Goal: Task Accomplishment & Management: Manage account settings

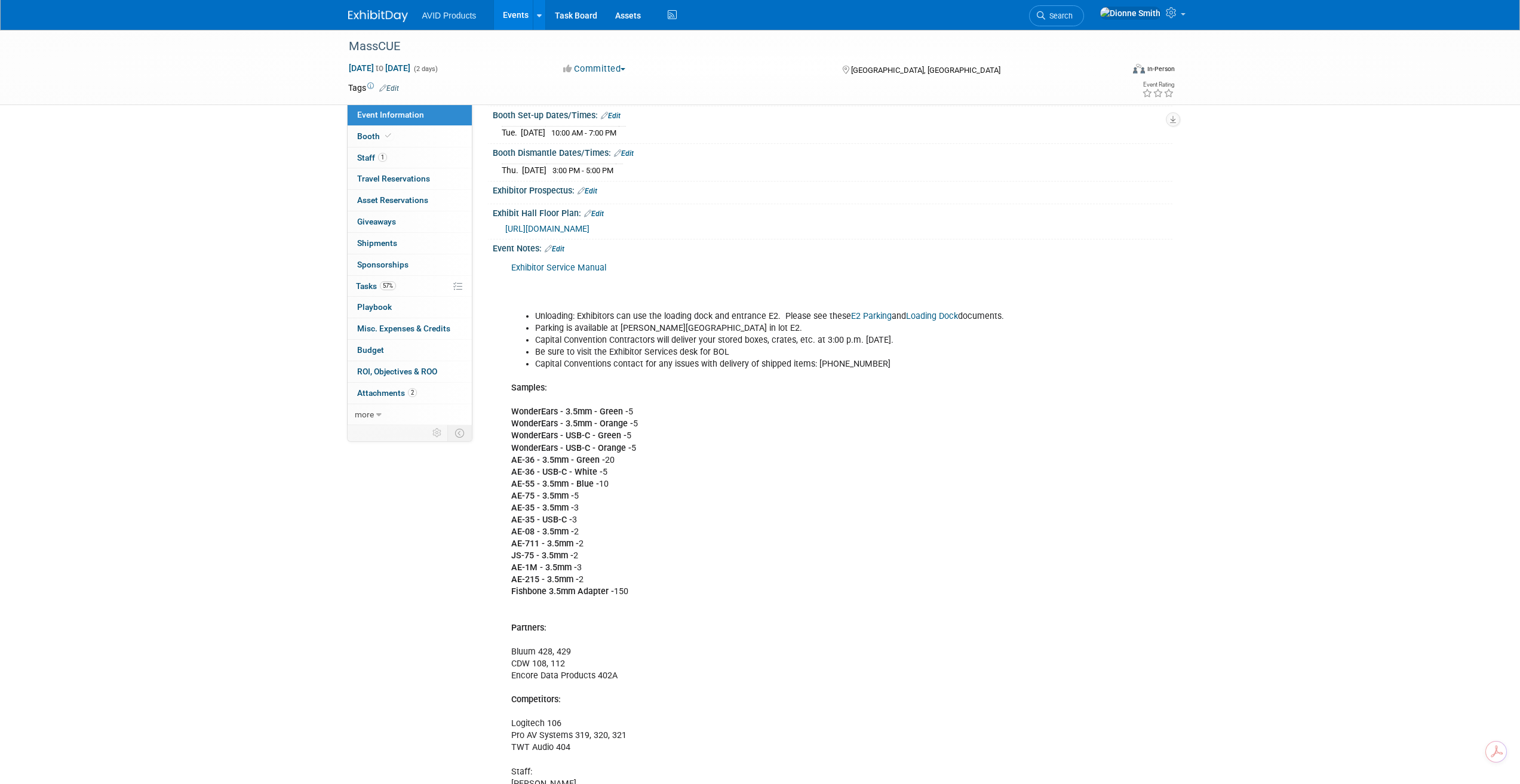
scroll to position [154, 0]
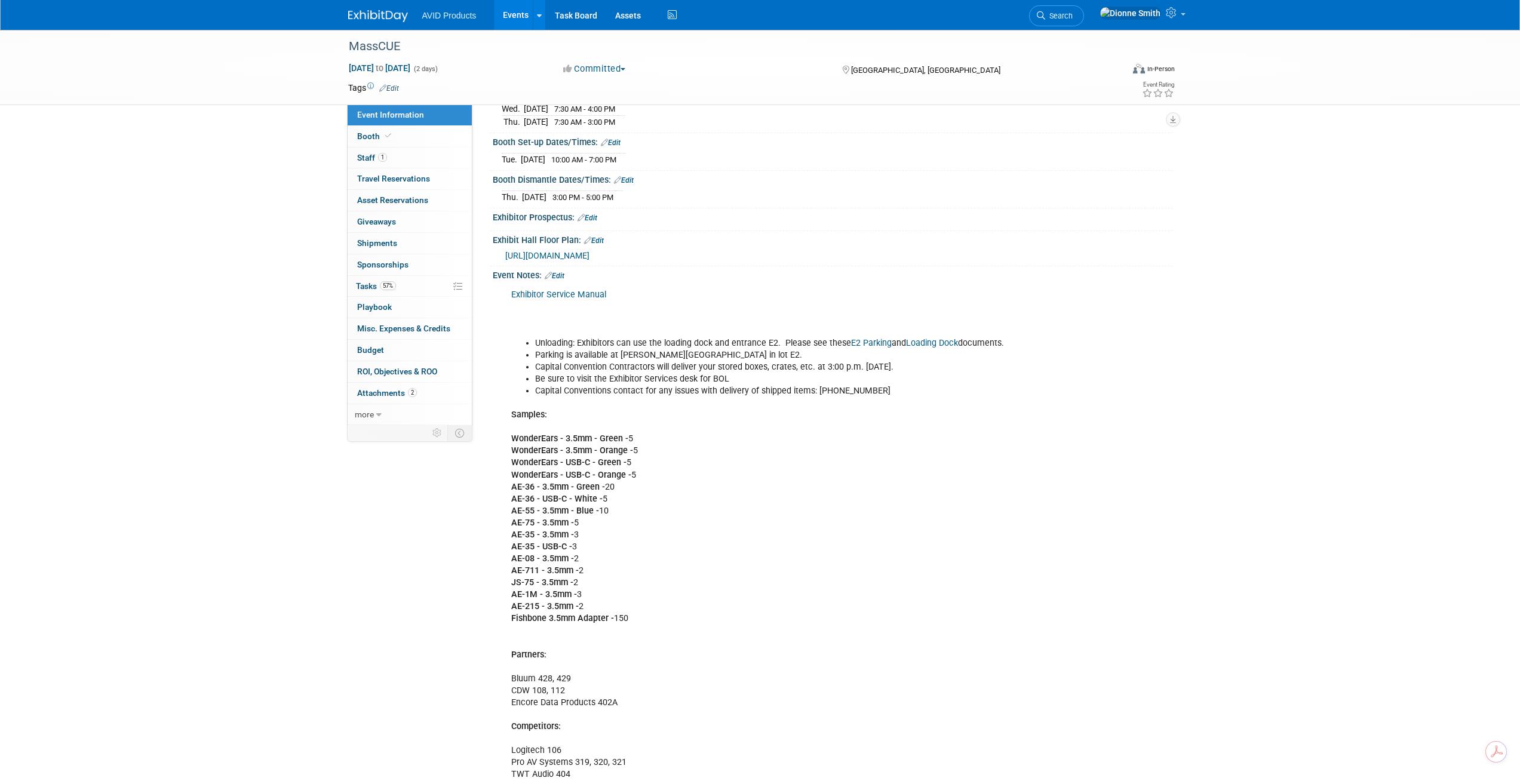
click at [563, 274] on link "Edit" at bounding box center [554, 276] width 20 height 9
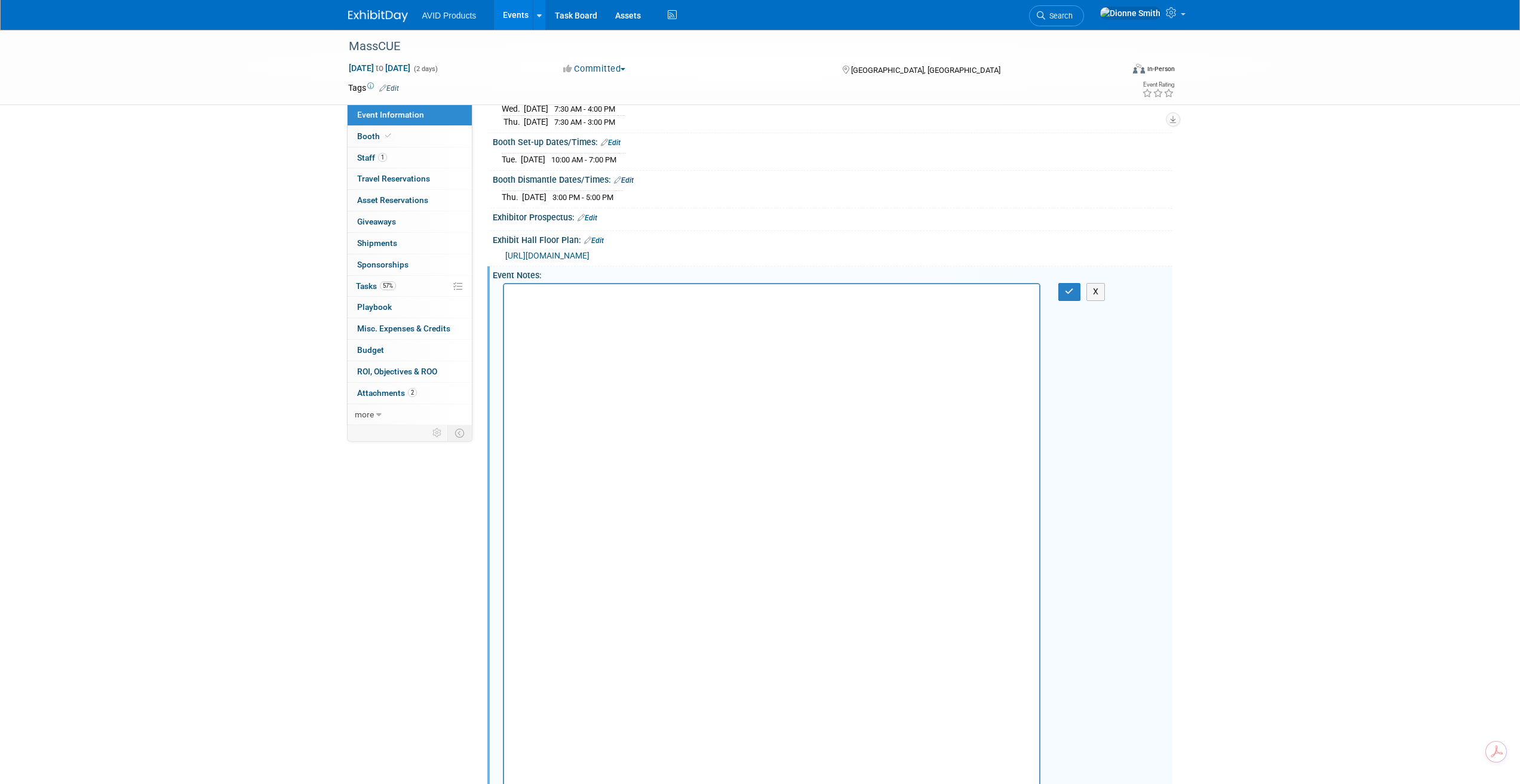
scroll to position [0, 0]
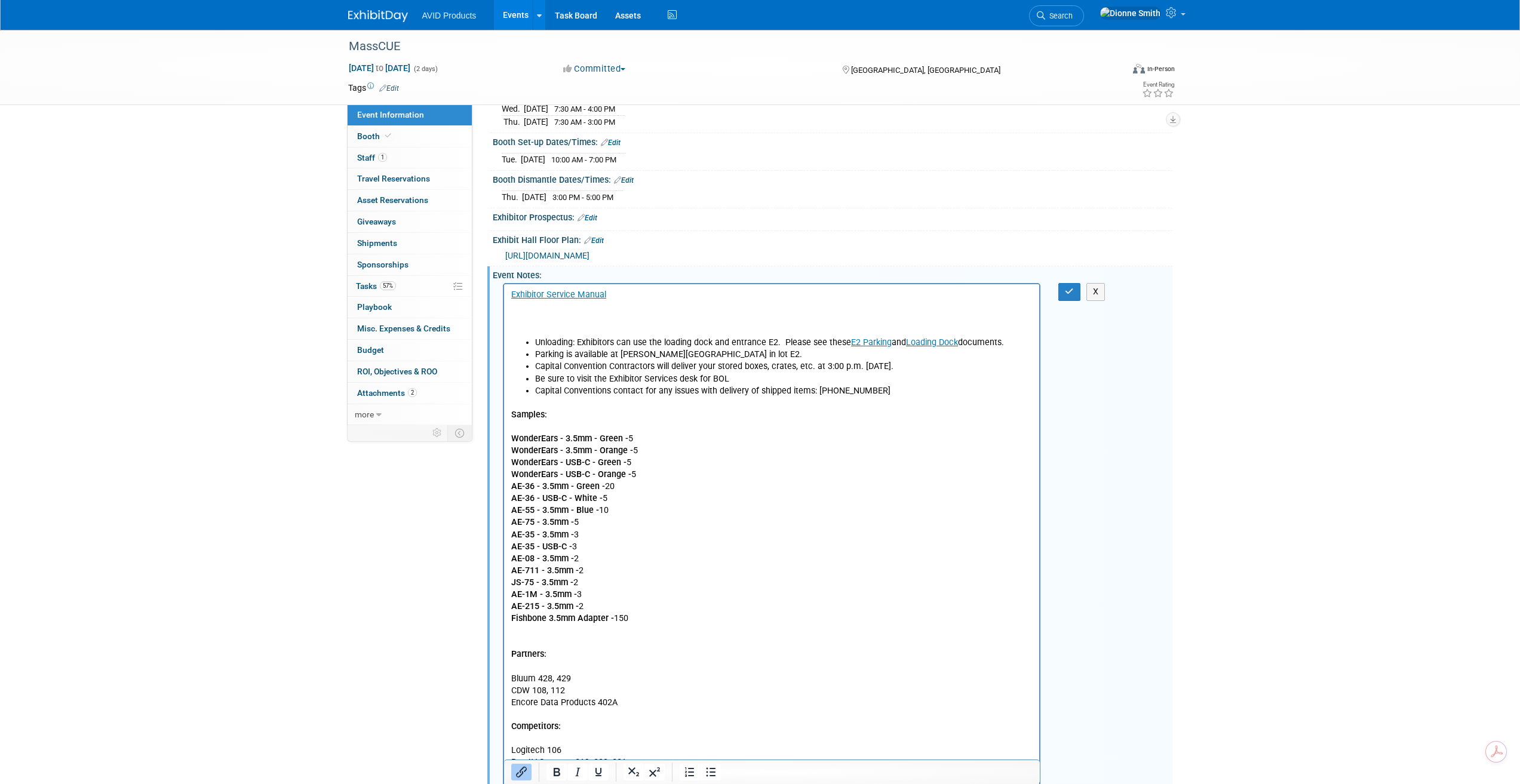
click at [613, 319] on p "﻿Exhibitor Service Manual" at bounding box center [771, 313] width 522 height 48
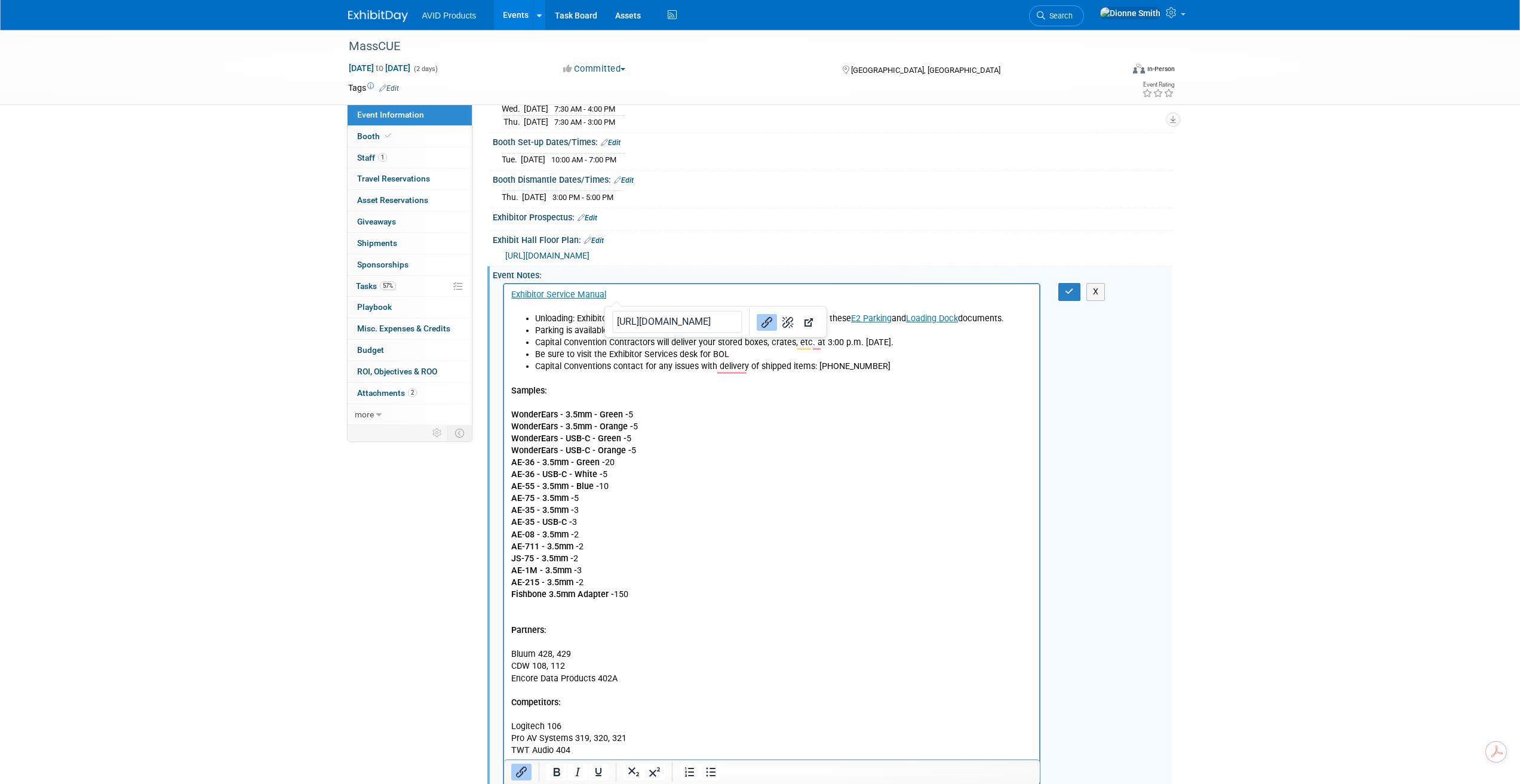
click at [637, 522] on p "Samples: WonderEars - 3.5mm - Green - 5 WonderEars - 3.5mm - Orange - 5 WonderE…" at bounding box center [771, 661] width 522 height 575
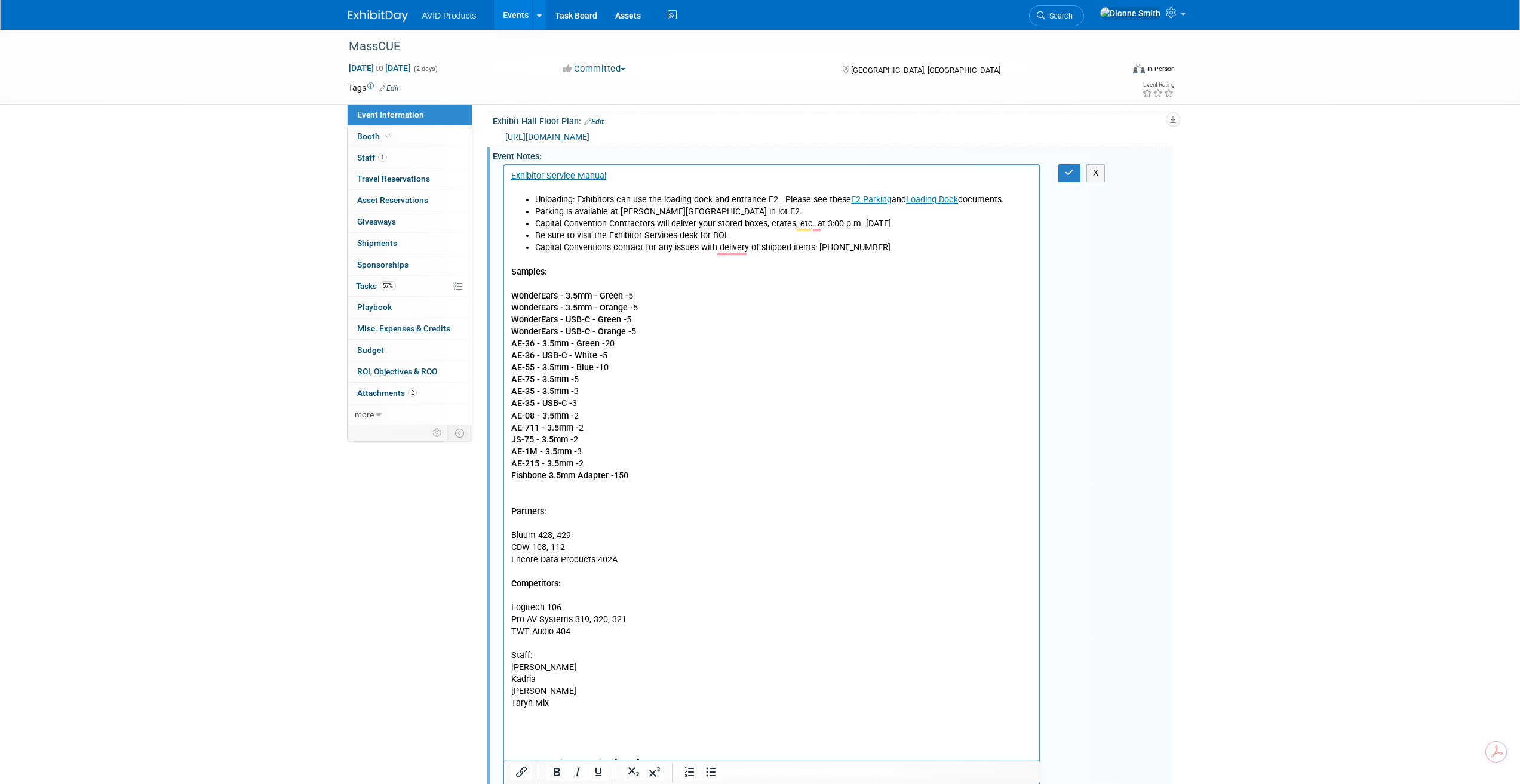
scroll to position [268, 0]
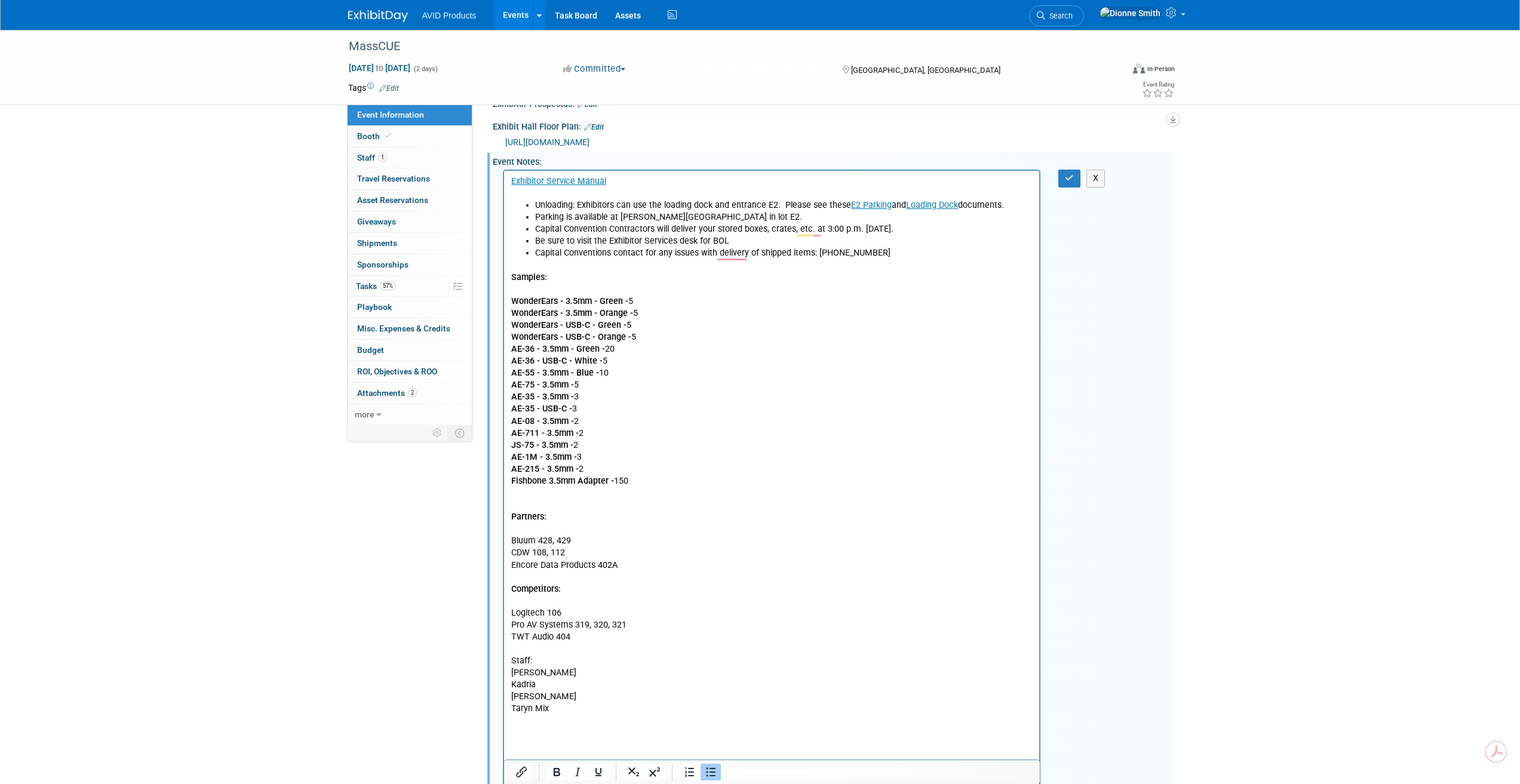
click at [881, 255] on li "Capital Conventions contact for any issues with delivery of shipped items: [PHO…" at bounding box center [784, 253] width 498 height 12
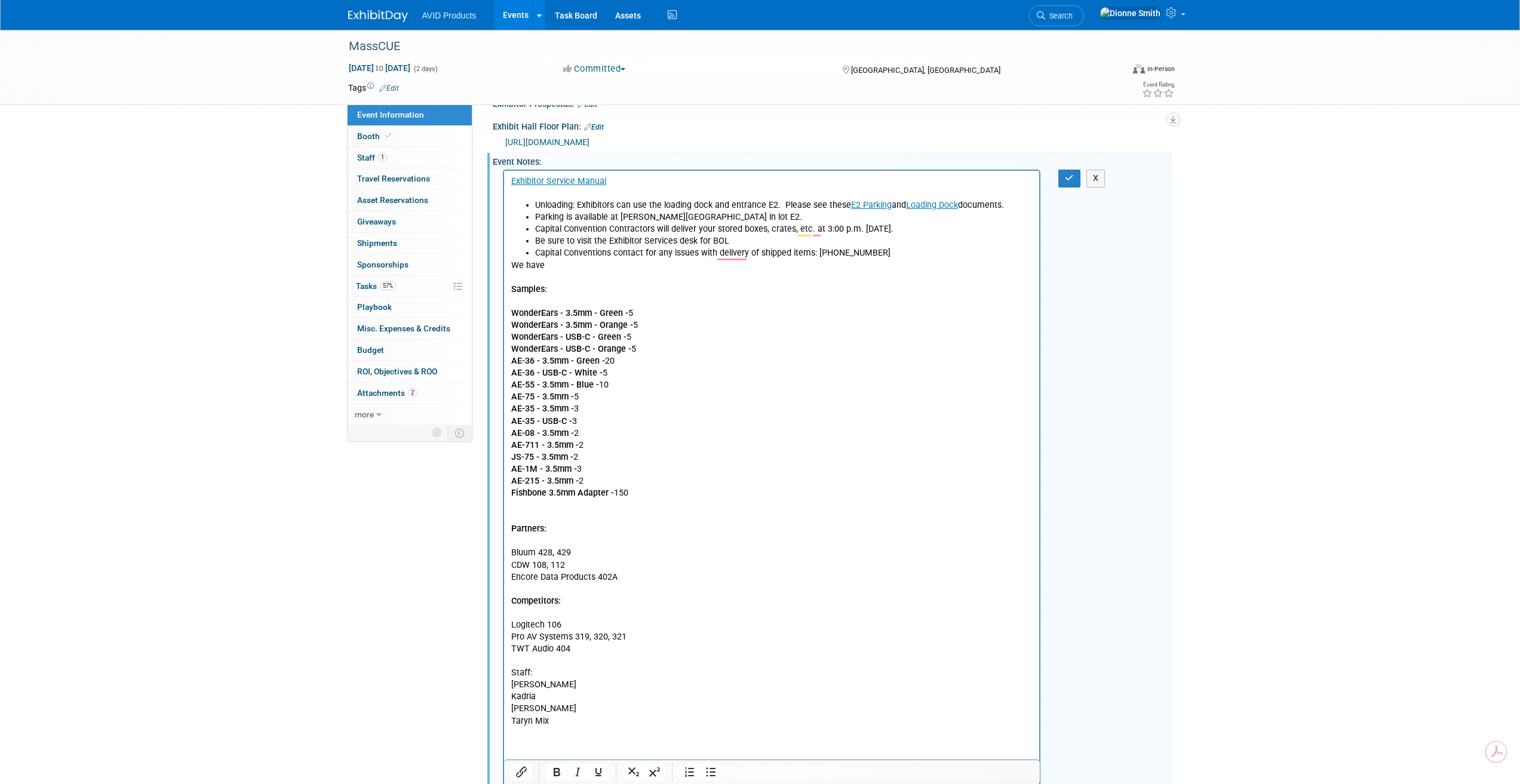
click at [511, 267] on p "We have" at bounding box center [771, 266] width 522 height 12
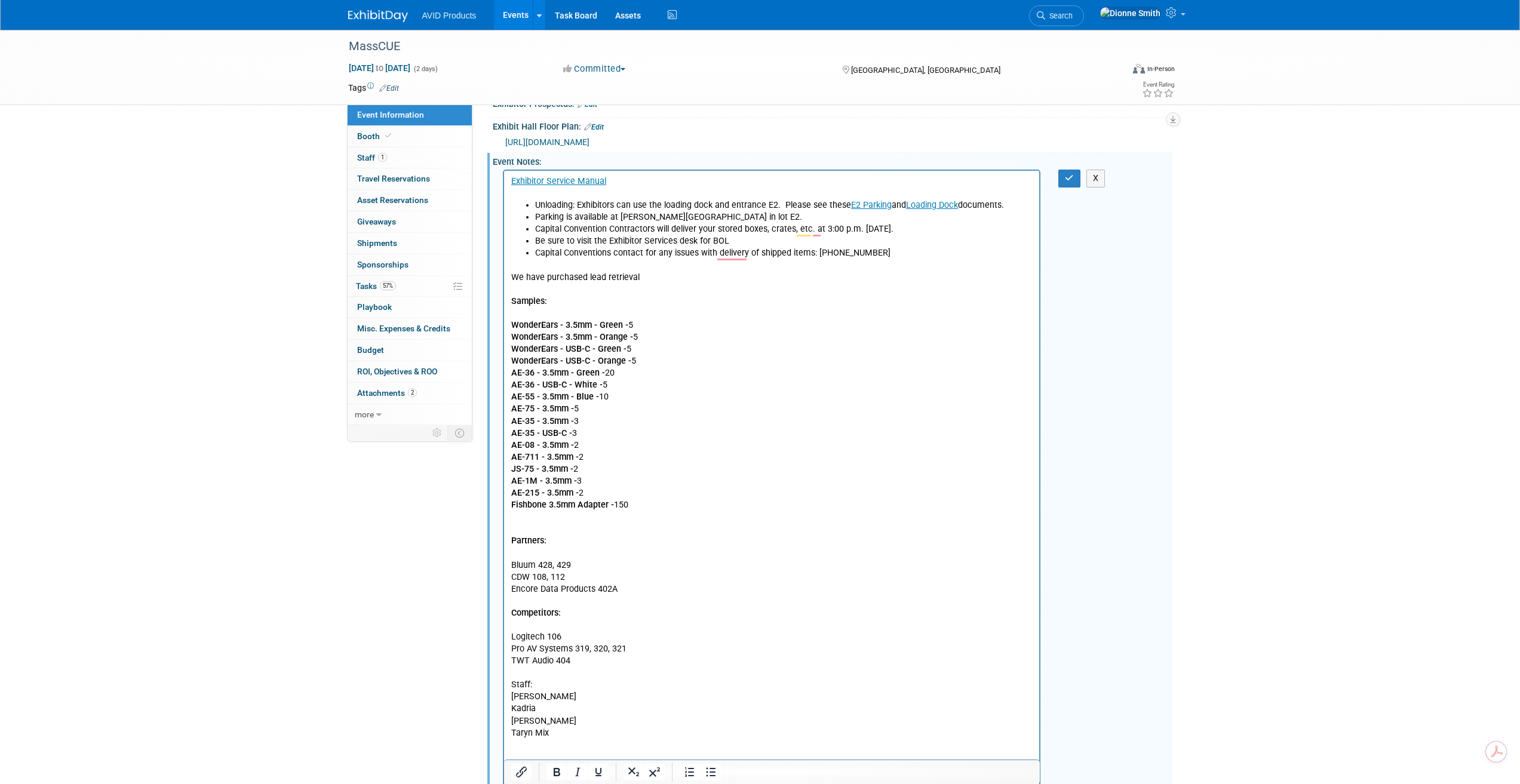
click at [651, 274] on p "We have purchased lead retrieval" at bounding box center [771, 278] width 522 height 12
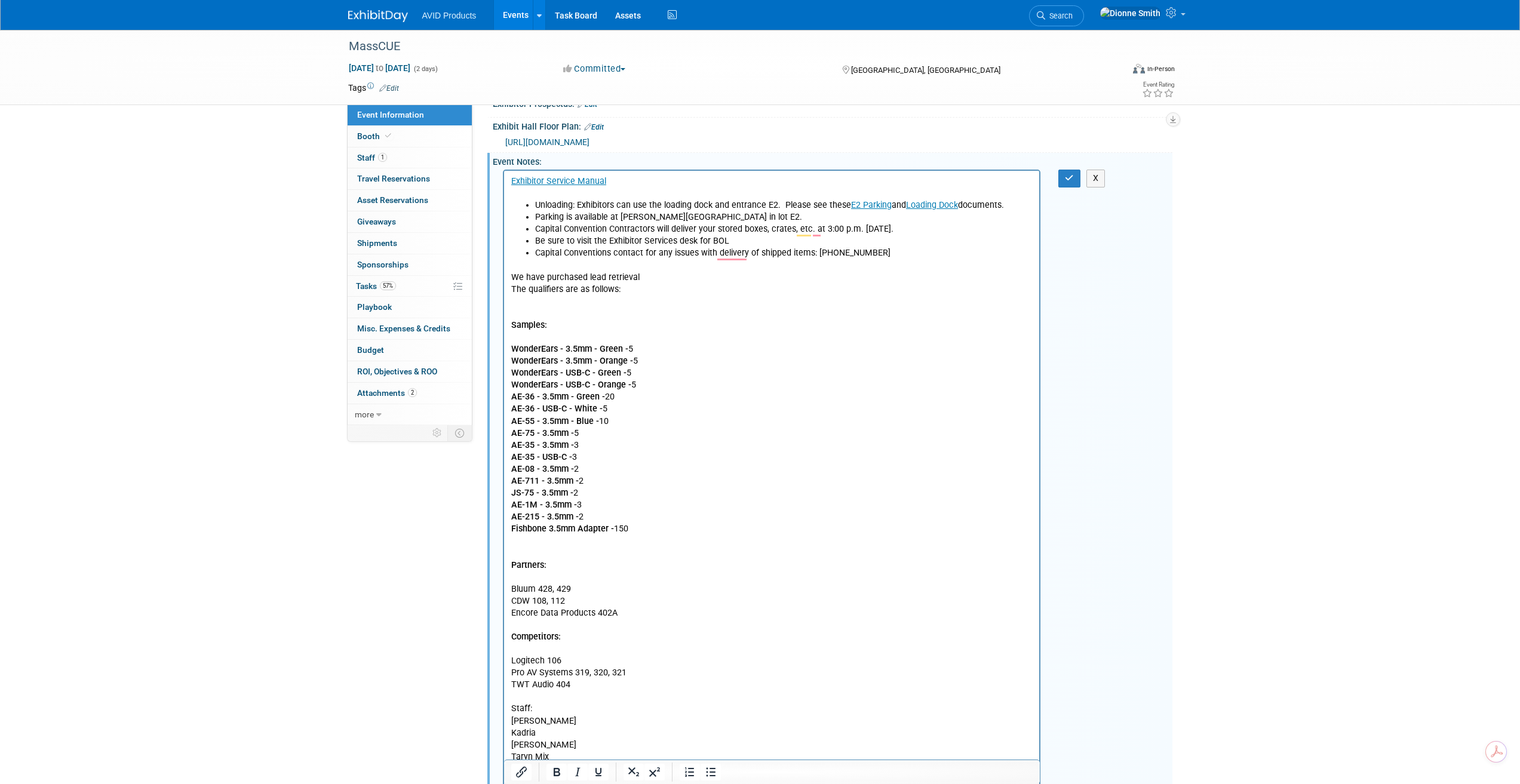
click at [535, 307] on p "Samples: WonderEars - 3.5mm - Green - 5 WonderEars - 3.5mm - Orange - 5 WonderE…" at bounding box center [771, 595] width 522 height 575
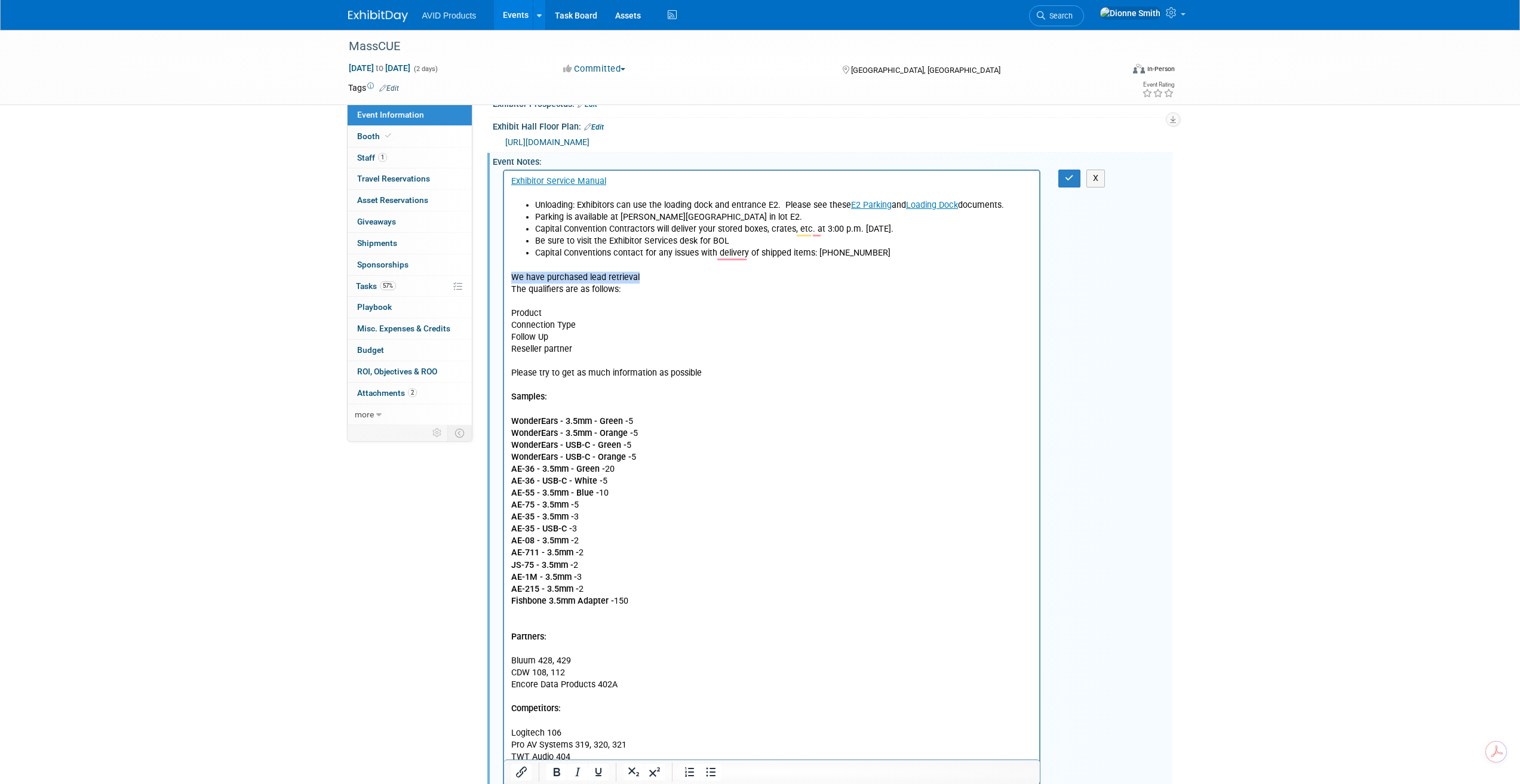
drag, startPoint x: 640, startPoint y: 279, endPoint x: 498, endPoint y: 274, distance: 142.1
click at [503, 274] on html "Exhibitor Service Manual Unloading: Exhibitors can use the loading dock and ent…" at bounding box center [771, 563] width 536 height 784
drag, startPoint x: 595, startPoint y: 272, endPoint x: 493, endPoint y: 273, distance: 102.0
click at [503, 273] on html "Exhibitor Service Manual Unloading: Exhibitors can use the loading dock and ent…" at bounding box center [771, 563] width 536 height 784
click at [559, 772] on icon "Bold" at bounding box center [557, 772] width 7 height 9
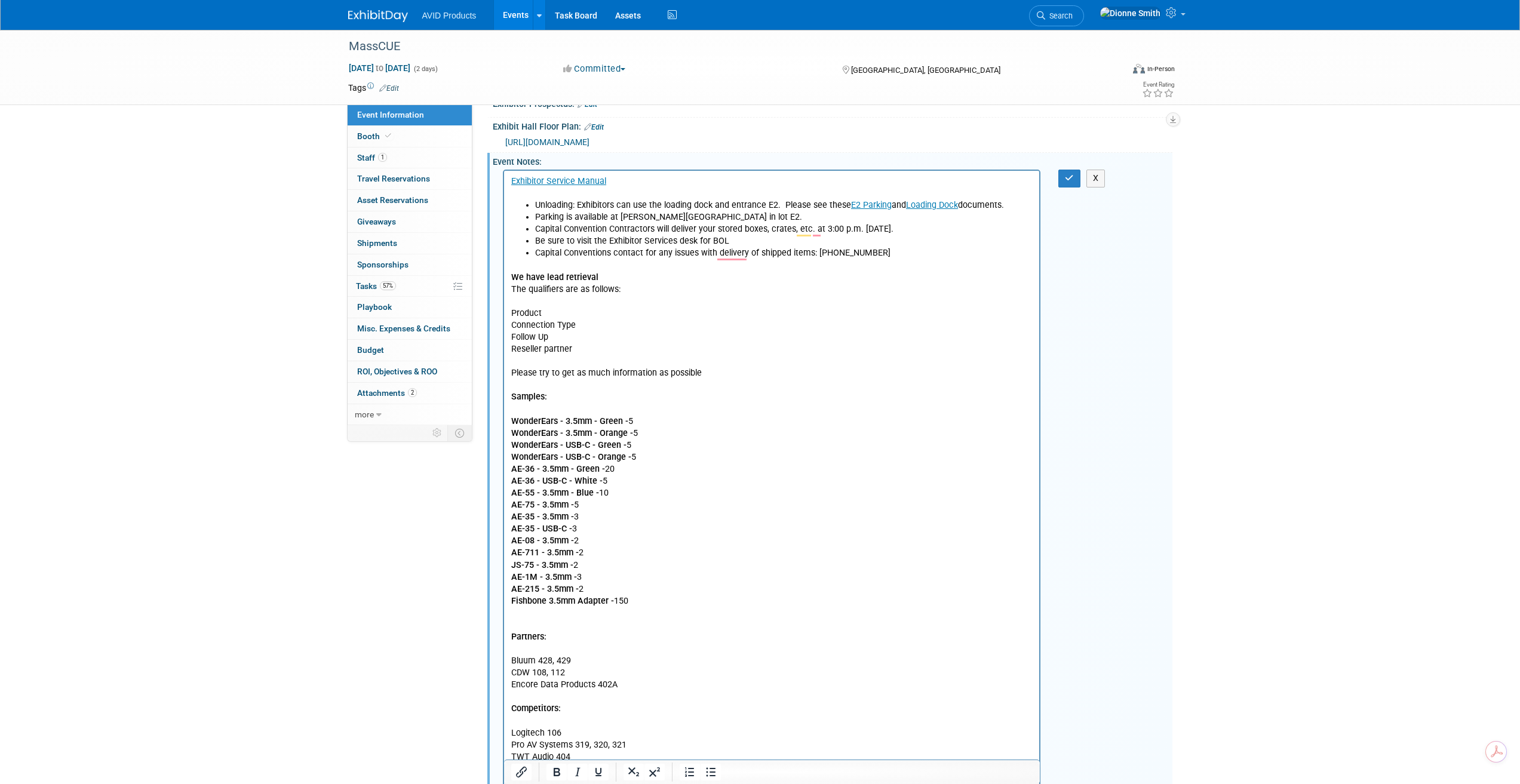
click at [719, 373] on p "Please try to get as much information as possible" at bounding box center [771, 373] width 522 height 12
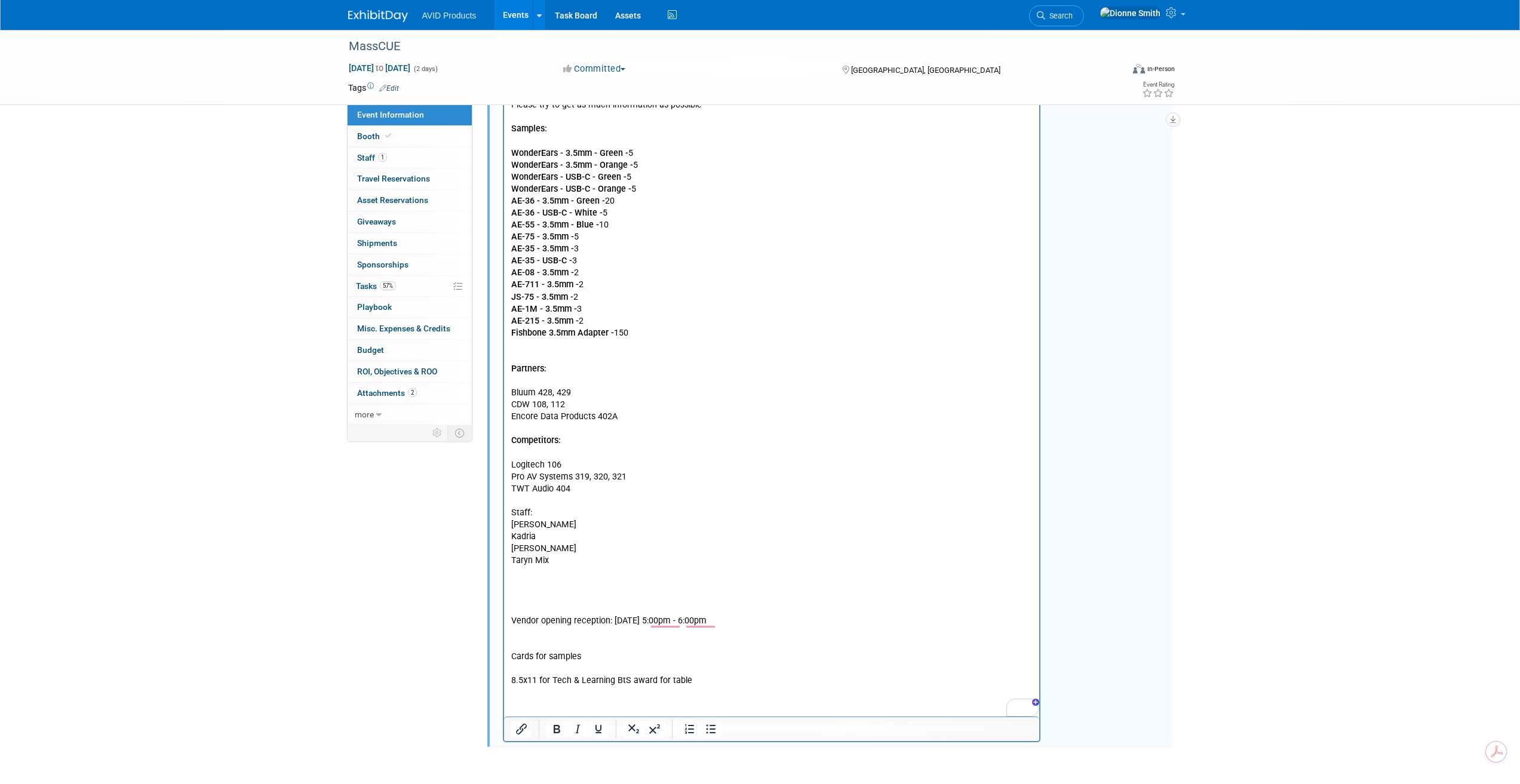
scroll to position [567, 0]
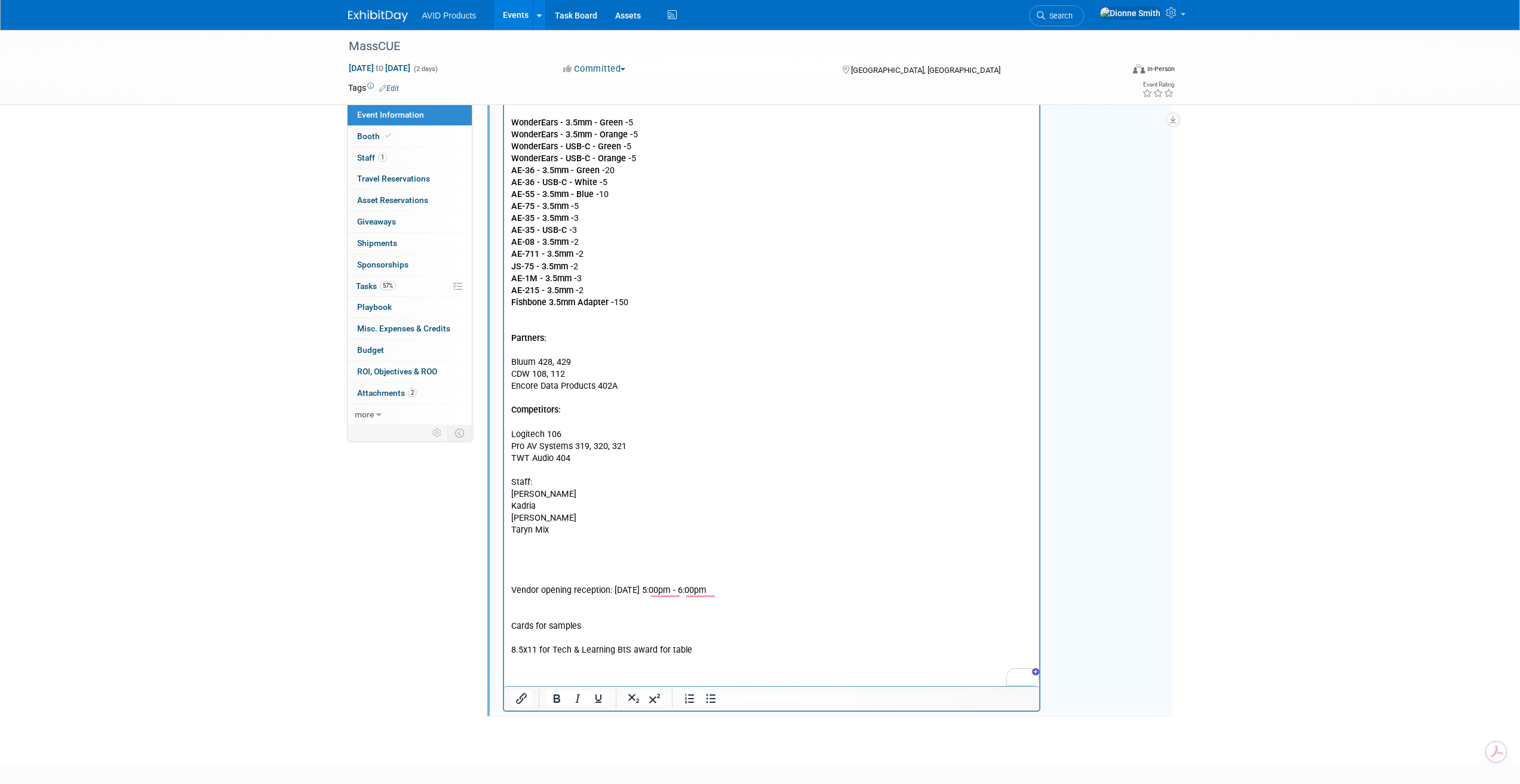
click at [556, 506] on p "Samples: WonderEars - 3.5mm - Green - 5 WonderEars - 3.5mm - Orange - 5 WonderE…" at bounding box center [771, 369] width 522 height 575
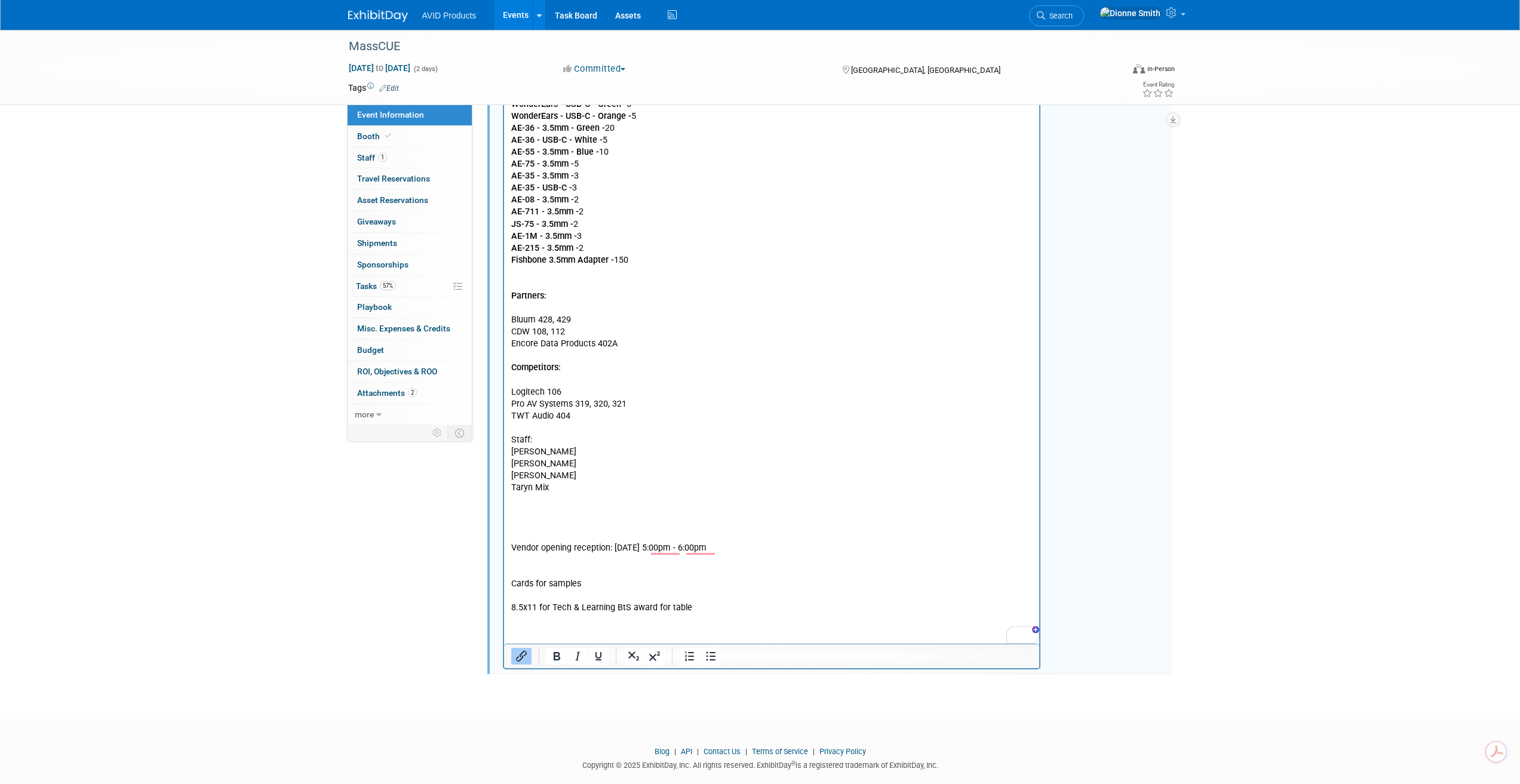
scroll to position [626, 0]
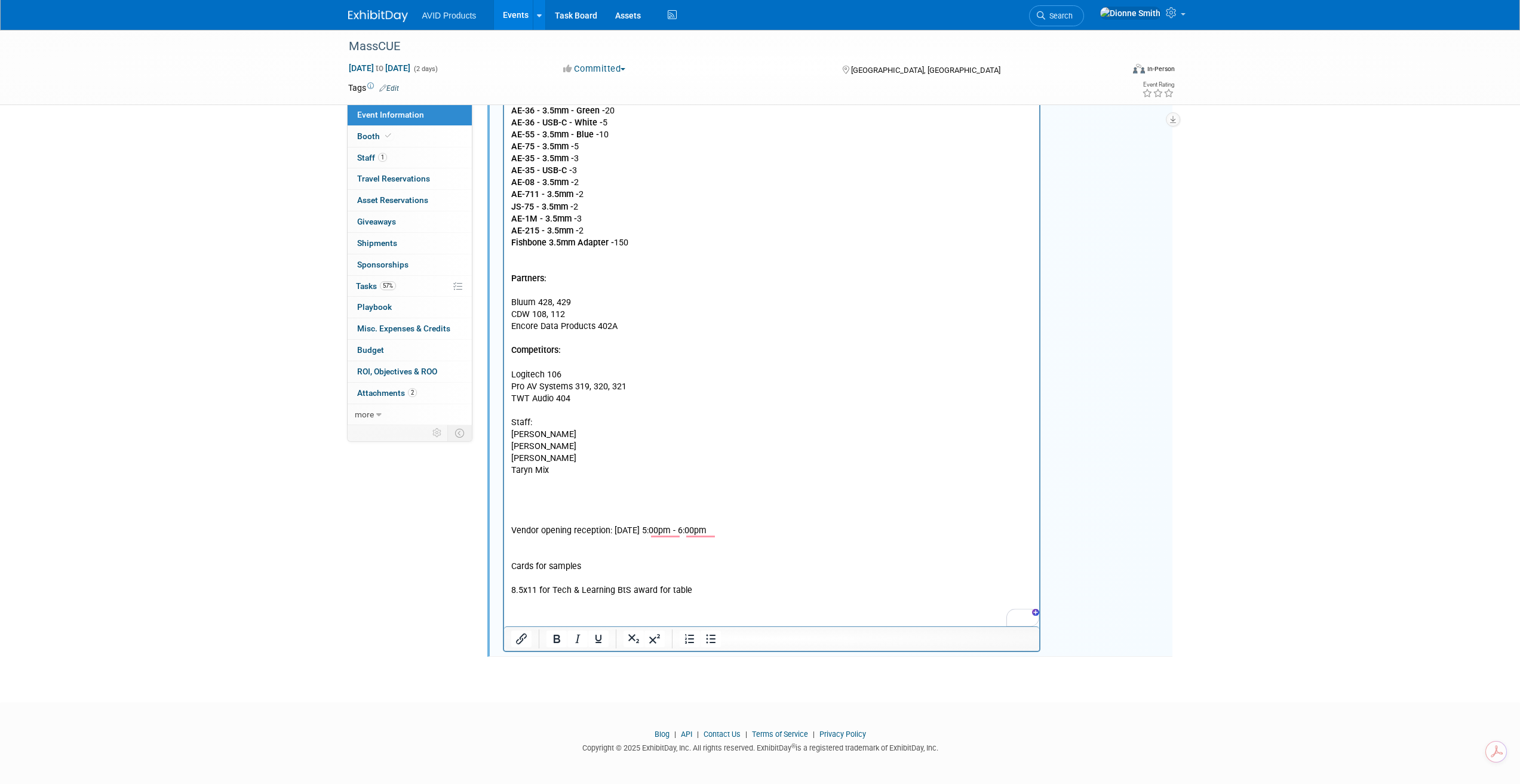
click at [532, 496] on p "Samples: WonderEars - 3.5mm - Green - 5 WonderEars - 3.5mm - Orange - 5 WonderE…" at bounding box center [771, 309] width 522 height 575
click at [589, 567] on p "Samples: WonderEars - 3.5mm - Green - 5 WonderEars - 3.5mm - Orange - 5 WonderE…" at bounding box center [771, 309] width 522 height 575
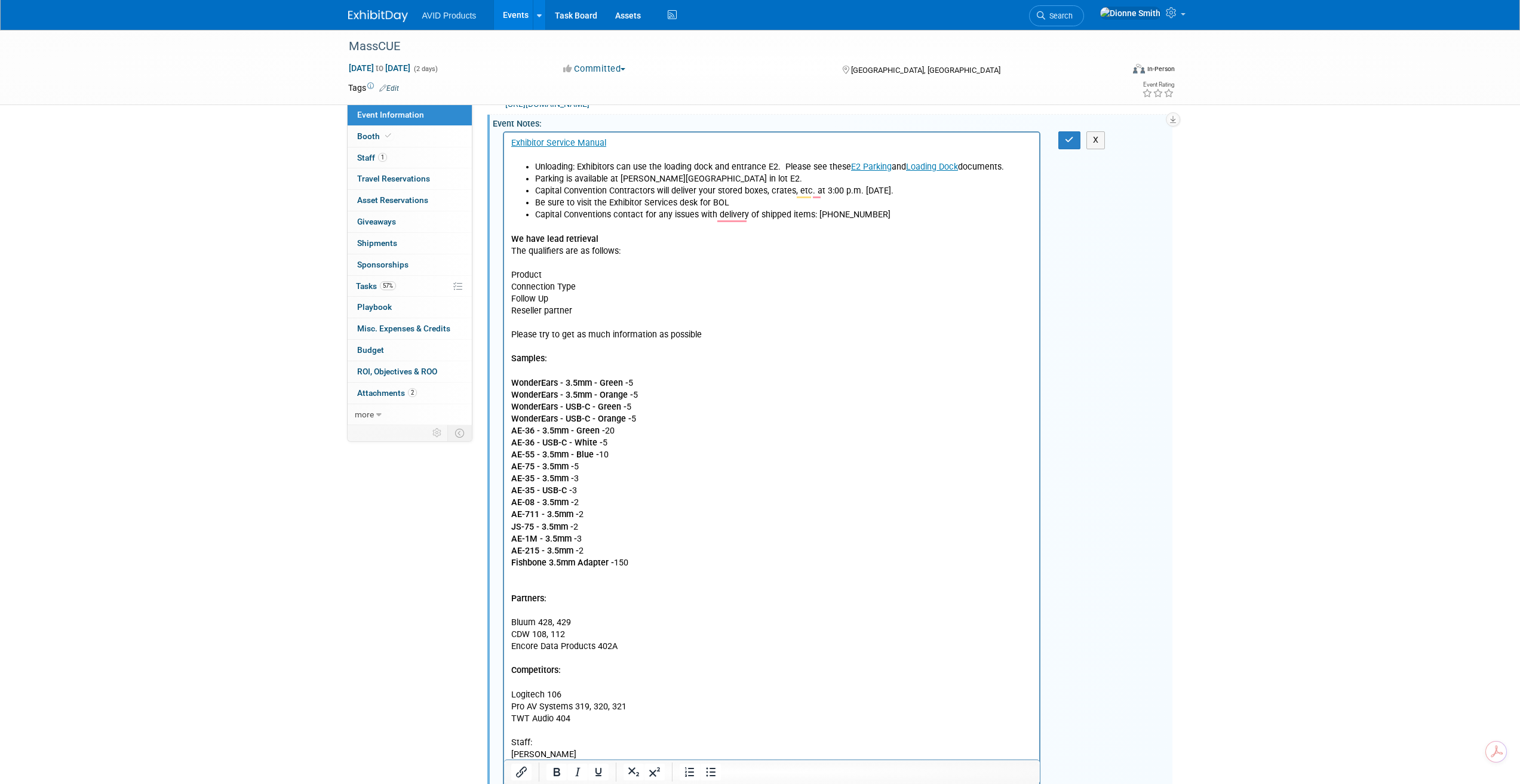
scroll to position [89, 0]
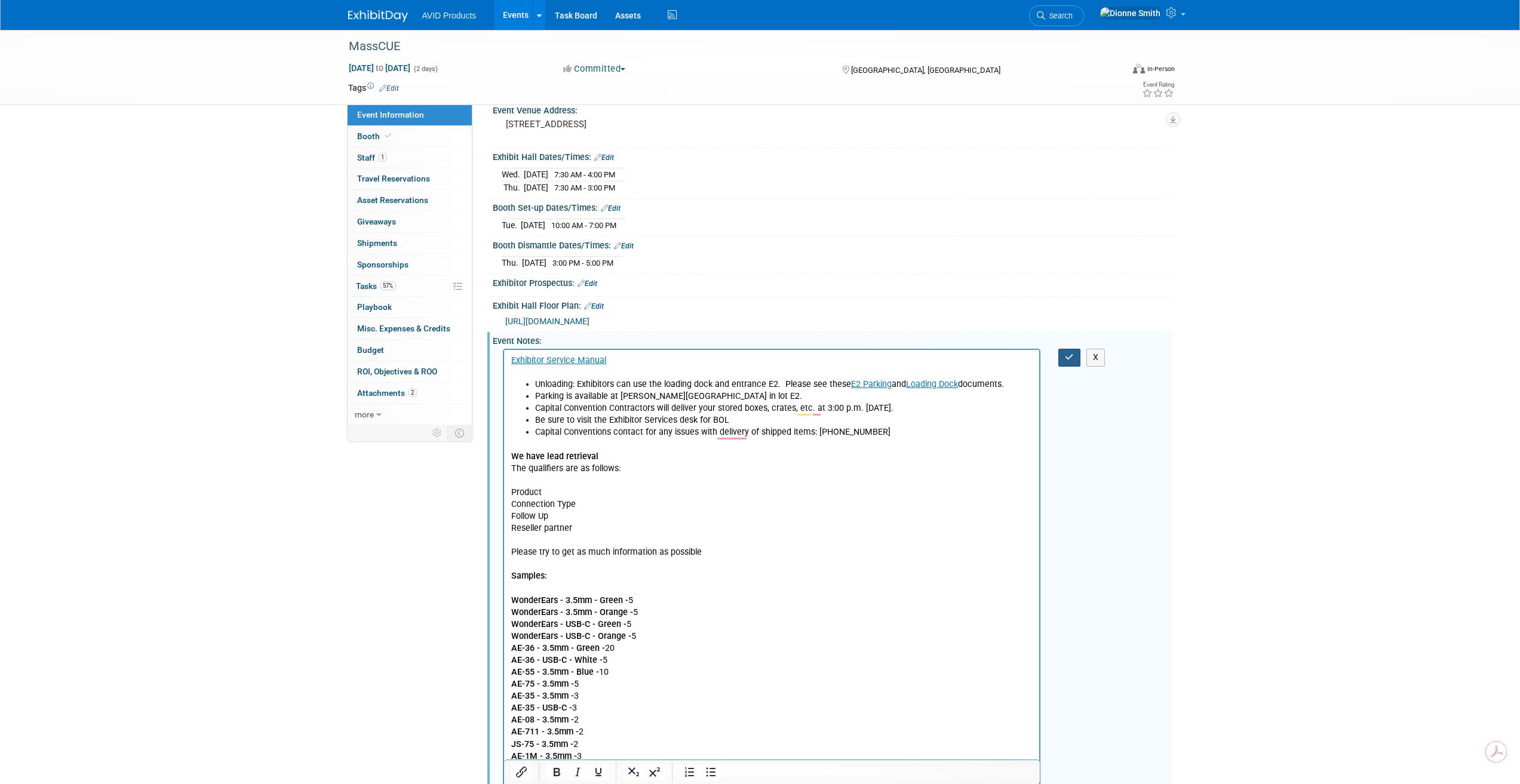
click at [1063, 360] on button "button" at bounding box center [1069, 357] width 22 height 17
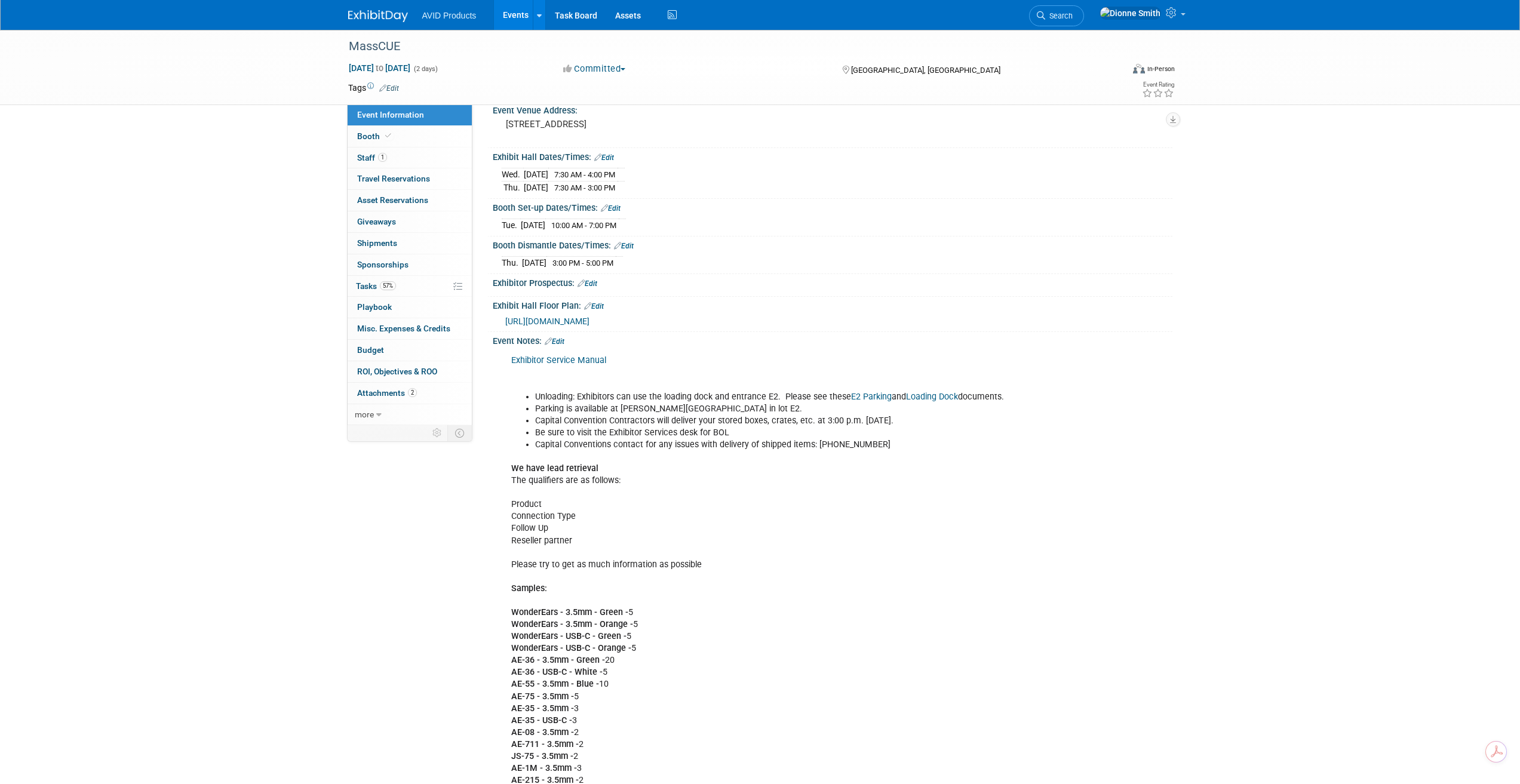
click at [558, 341] on link "Edit" at bounding box center [554, 341] width 20 height 9
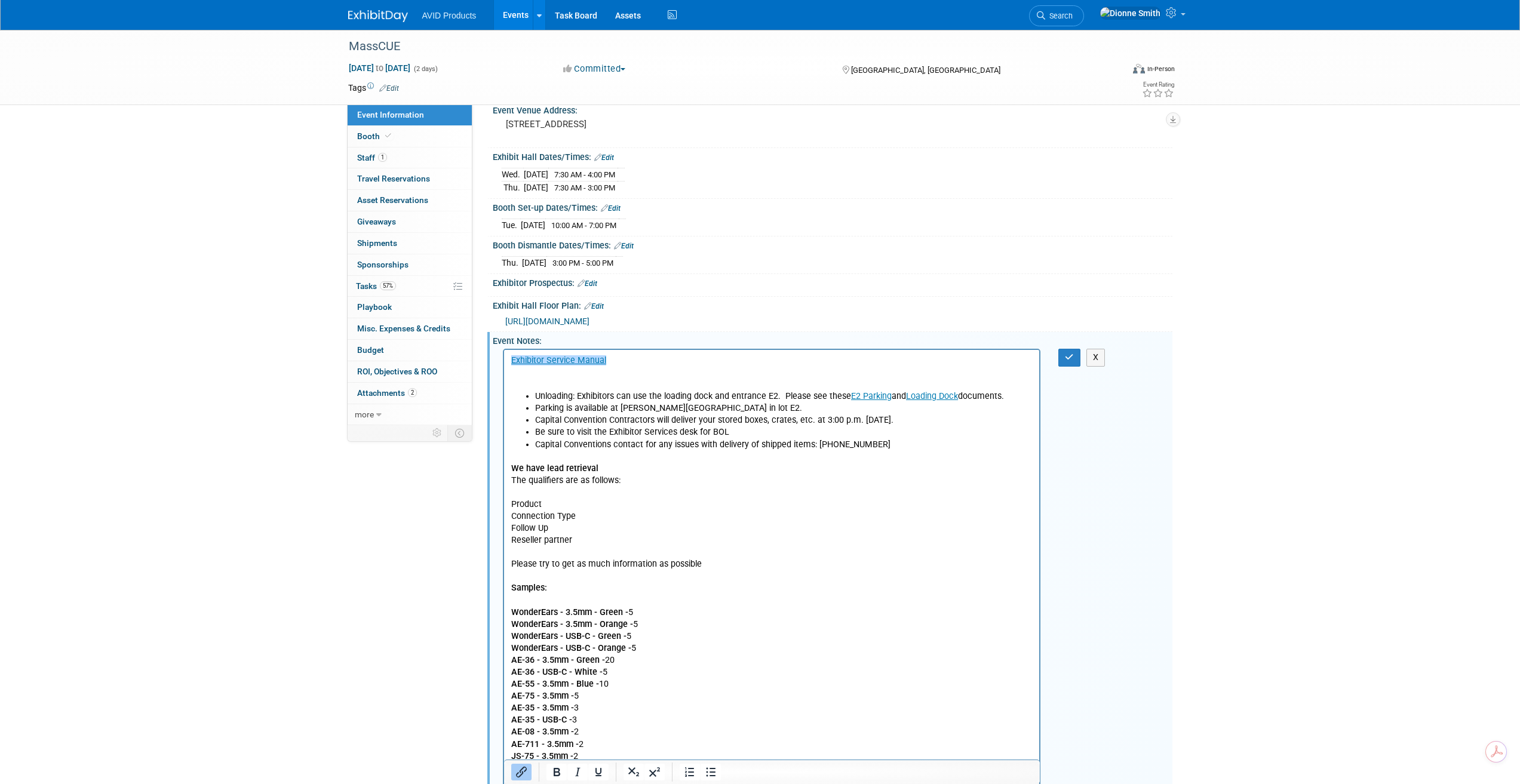
scroll to position [0, 0]
click at [1067, 360] on button "button" at bounding box center [1069, 357] width 22 height 17
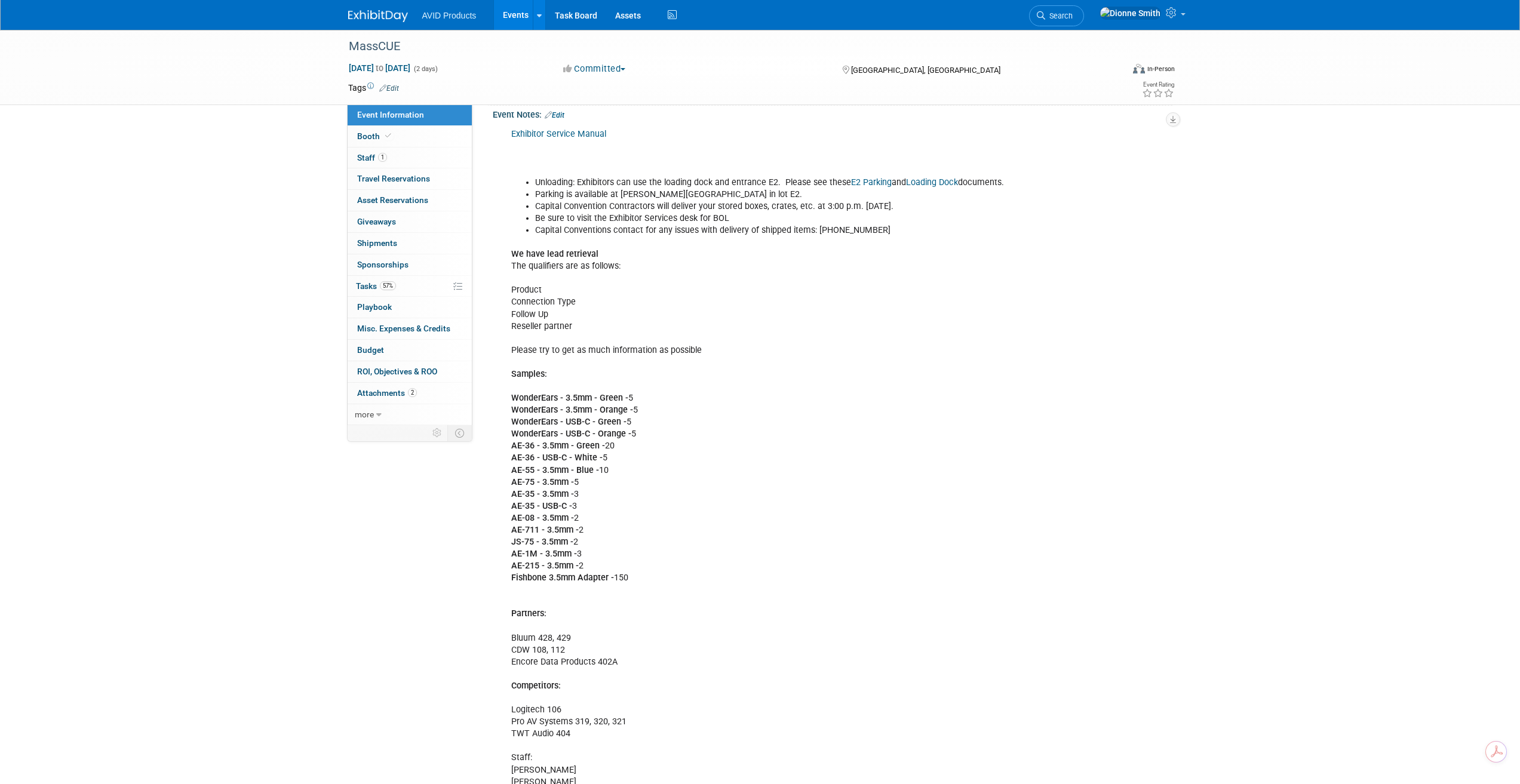
scroll to position [328, 0]
